Goal: Task Accomplishment & Management: Manage account settings

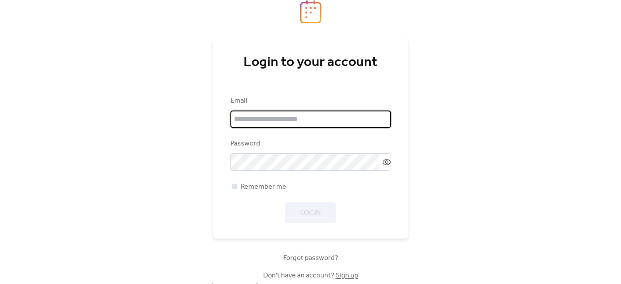
type input "**********"
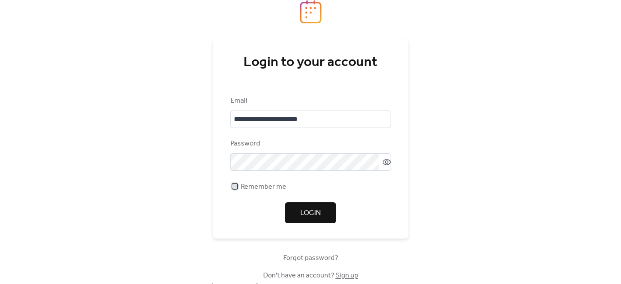
click at [236, 188] on div at bounding box center [234, 185] width 5 height 5
click at [324, 207] on button "Login" at bounding box center [310, 212] width 51 height 21
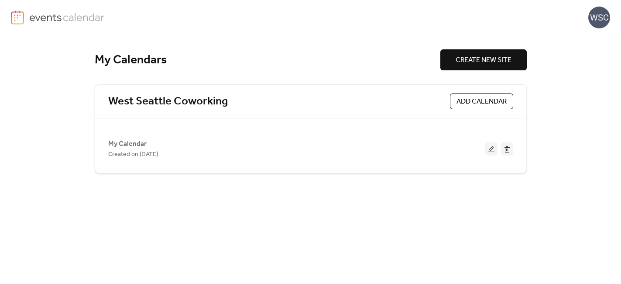
click at [605, 17] on div "WSC" at bounding box center [599, 18] width 22 height 22
click at [581, 171] on div "My Calendars CREATE NEW SITE West Seattle Coworking ADD CALENDAR My Calendar Cr…" at bounding box center [310, 159] width 621 height 248
click at [598, 22] on div "WSC" at bounding box center [599, 18] width 22 height 22
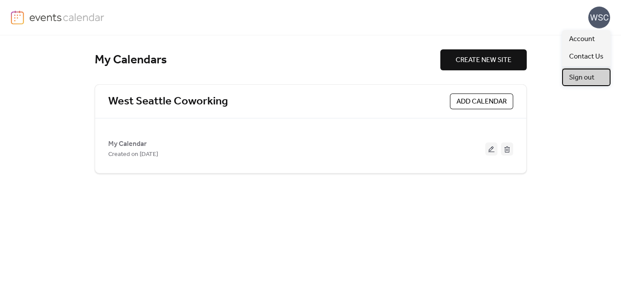
click at [582, 72] on span "Sign out" at bounding box center [581, 77] width 25 height 10
